Goal: Task Accomplishment & Management: Manage account settings

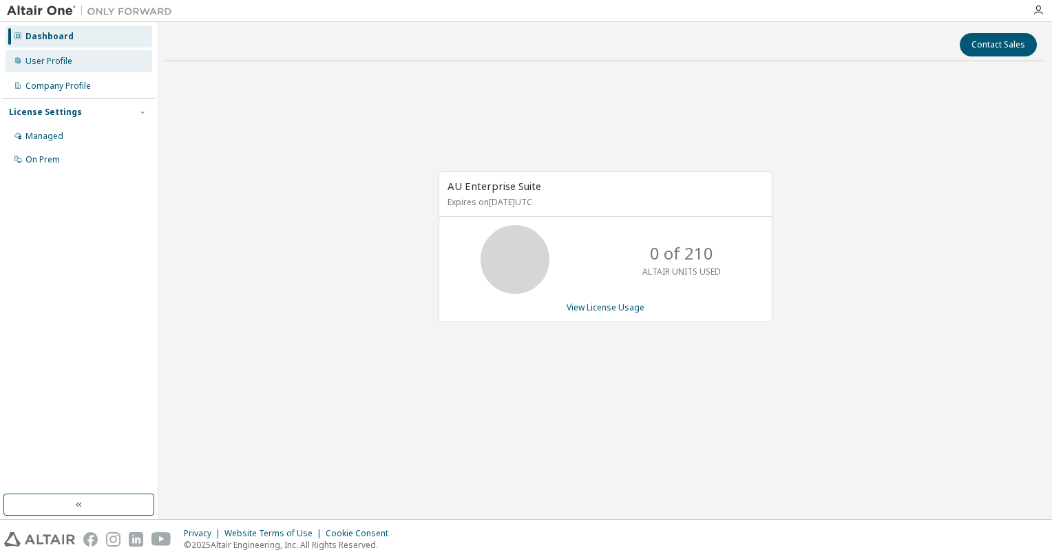
click at [47, 60] on div "User Profile" at bounding box center [48, 61] width 47 height 11
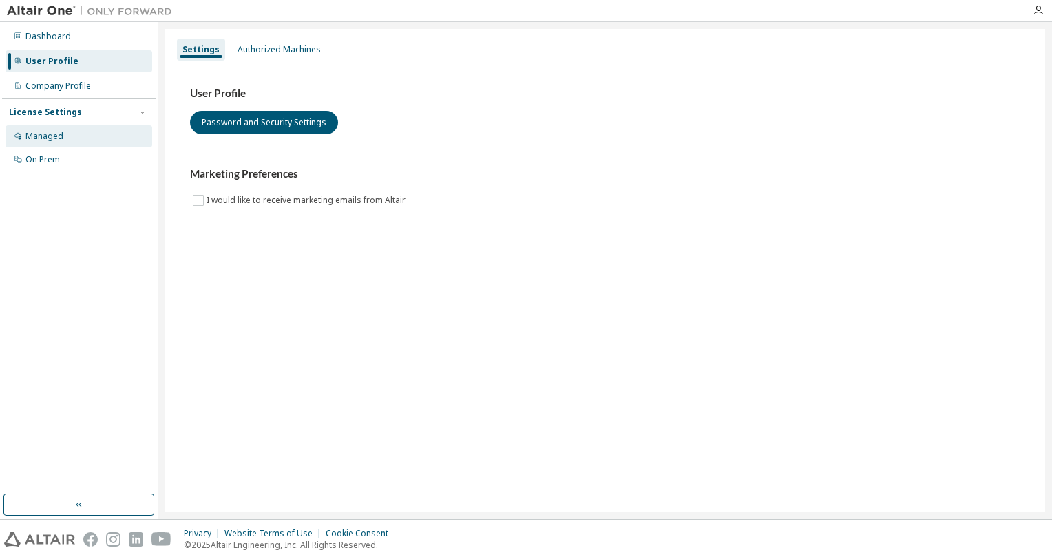
click at [47, 138] on div "Managed" at bounding box center [44, 136] width 38 height 11
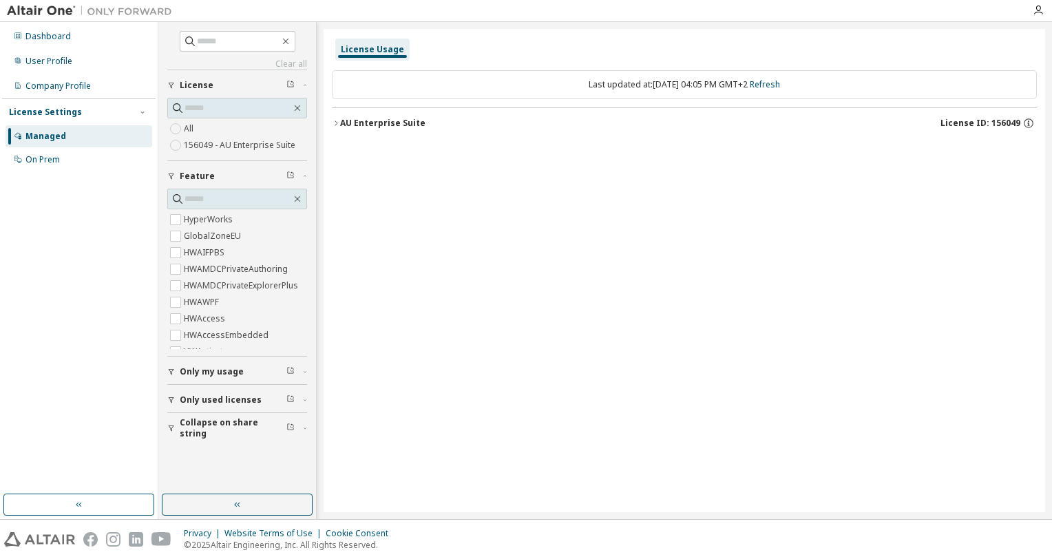
click at [336, 123] on icon "button" at bounding box center [336, 123] width 8 height 8
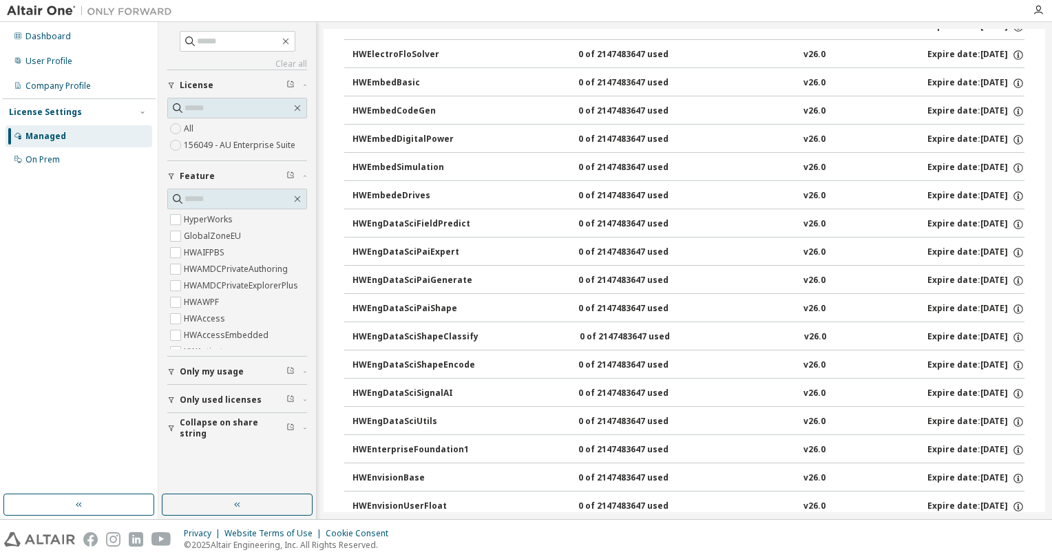
scroll to position [1722, 0]
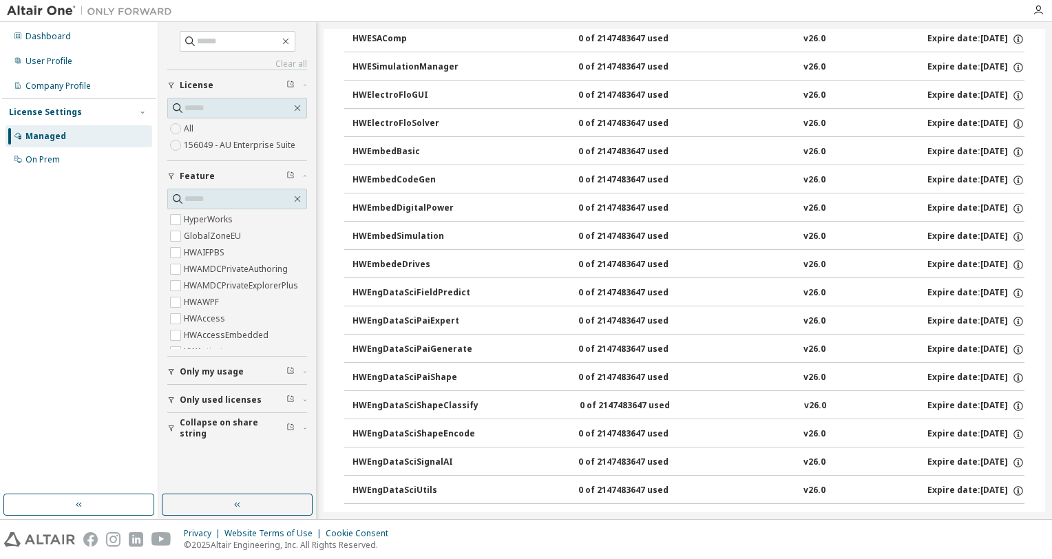
click at [391, 231] on div "HWEmbedSimulation" at bounding box center [415, 237] width 124 height 12
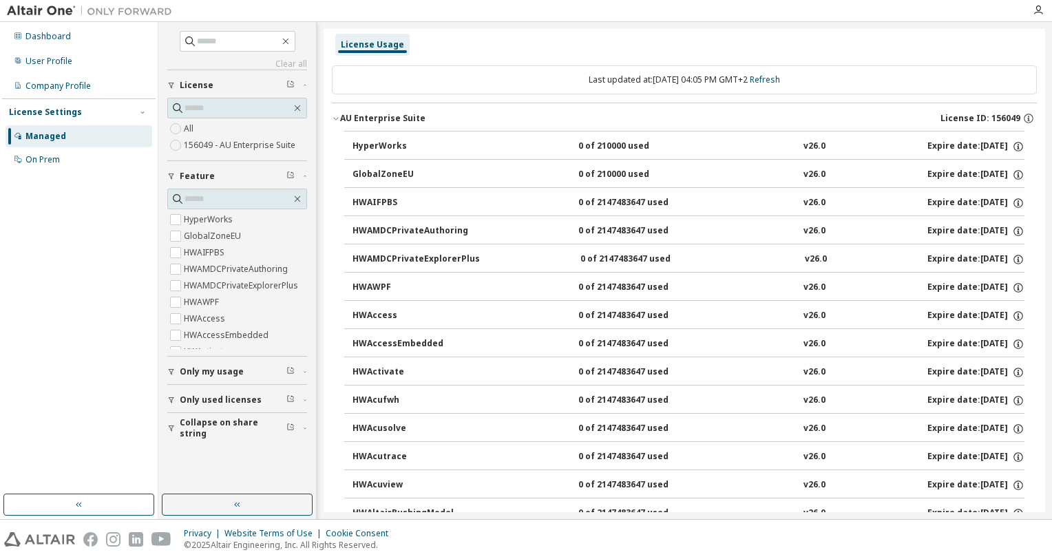
scroll to position [0, 0]
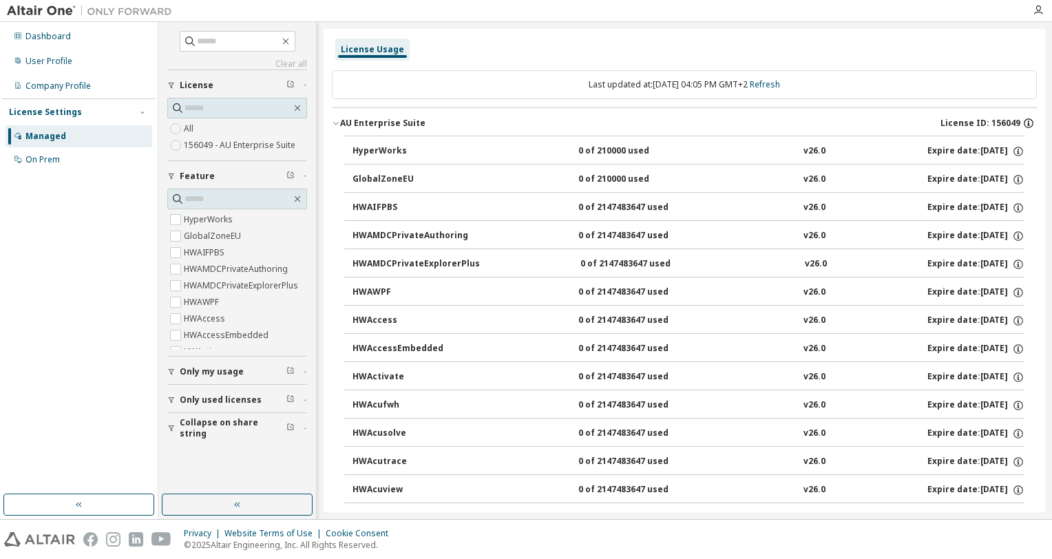
click at [1023, 121] on icon "button" at bounding box center [1029, 123] width 12 height 12
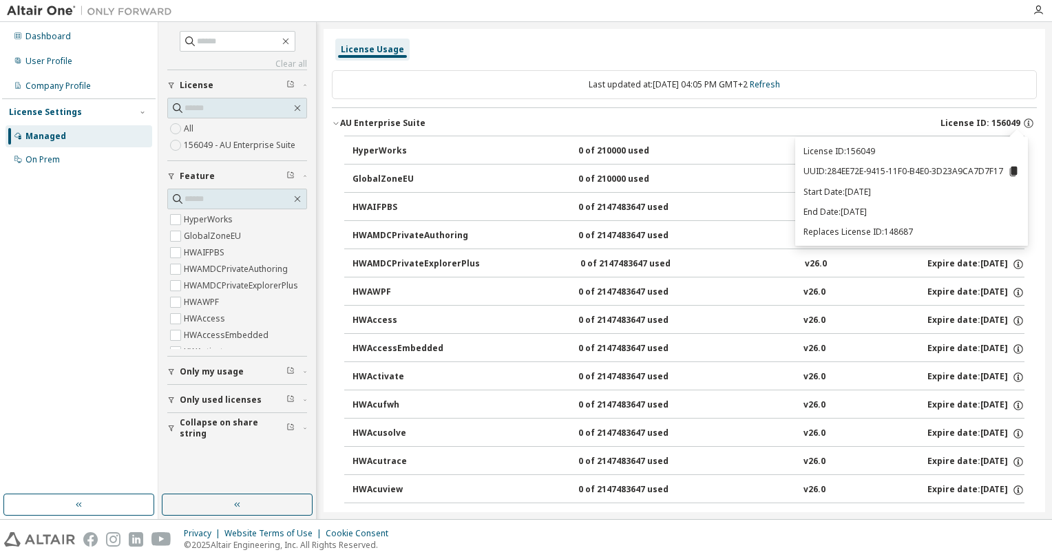
click at [1014, 171] on icon at bounding box center [1014, 172] width 8 height 10
